Goal: Task Accomplishment & Management: Check status

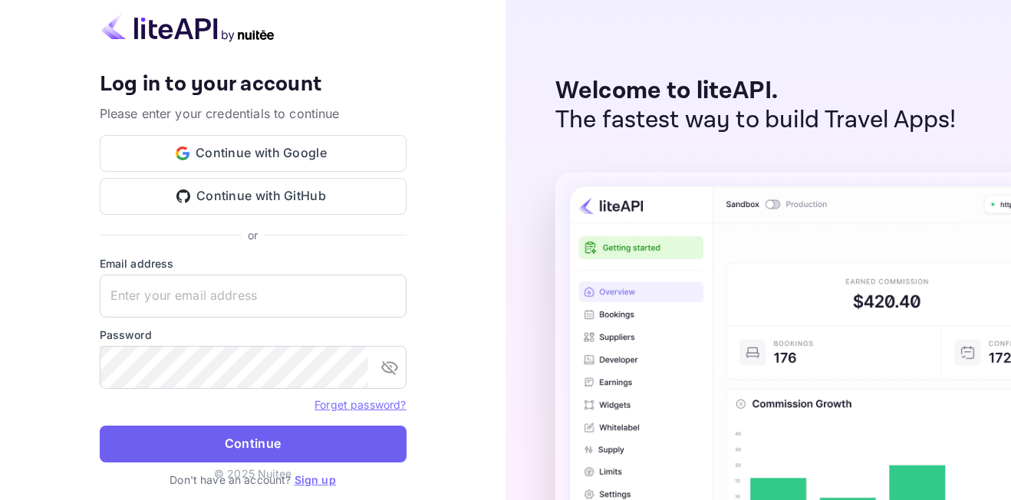
type input "[EMAIL_ADDRESS][DOMAIN_NAME]"
click at [244, 447] on button "Continue" at bounding box center [253, 444] width 307 height 37
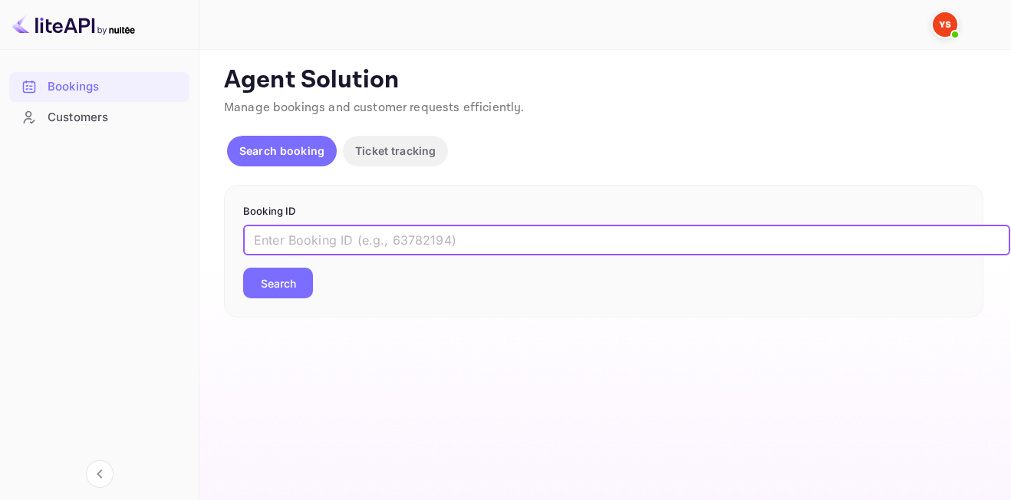
click at [486, 247] on input "text" at bounding box center [626, 240] width 767 height 31
paste input "9361635"
type input "9361635"
click at [243, 268] on button "Search" at bounding box center [278, 283] width 70 height 31
